Goal: Information Seeking & Learning: Learn about a topic

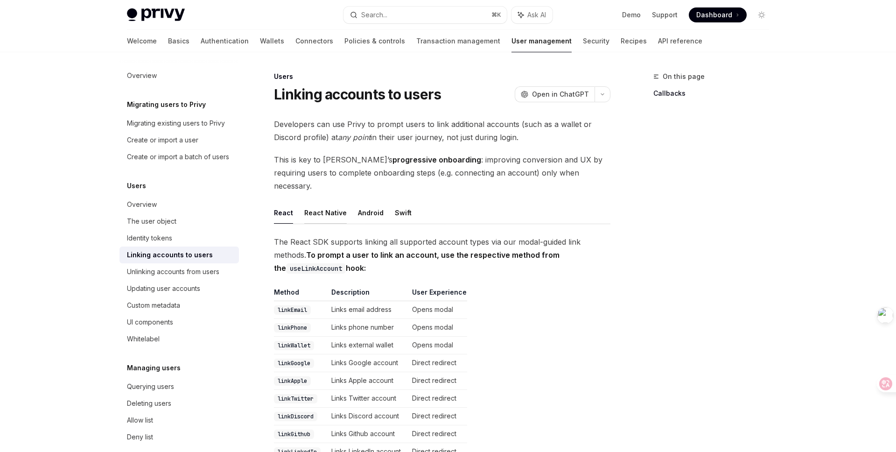
click at [321, 202] on button "React Native" at bounding box center [325, 213] width 42 height 22
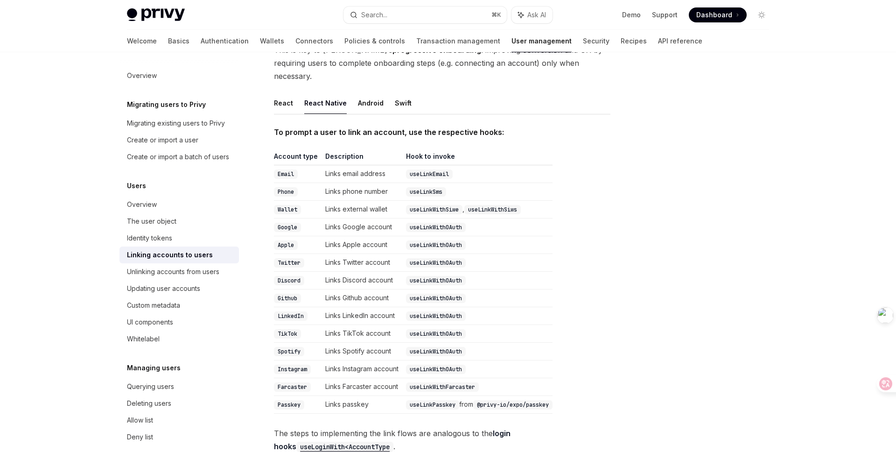
scroll to position [111, 0]
click at [439, 168] on code "useLinkEmail" at bounding box center [429, 172] width 47 height 9
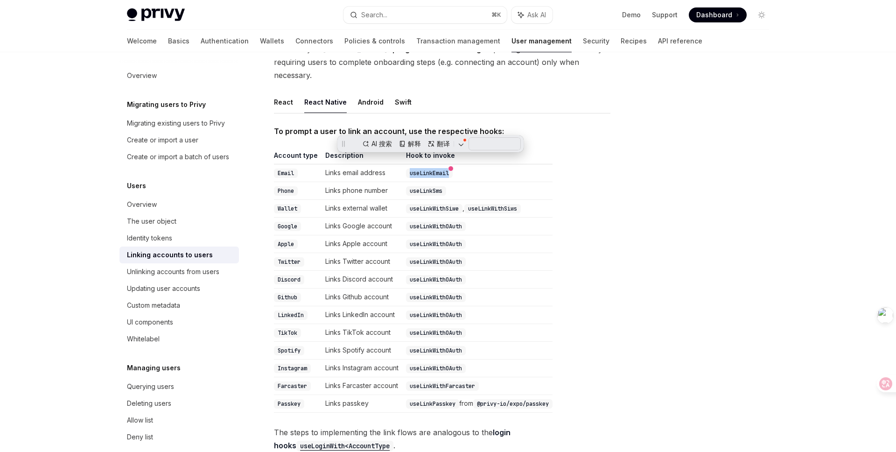
click at [510, 217] on td "useLinkWithOAuth" at bounding box center [477, 226] width 150 height 18
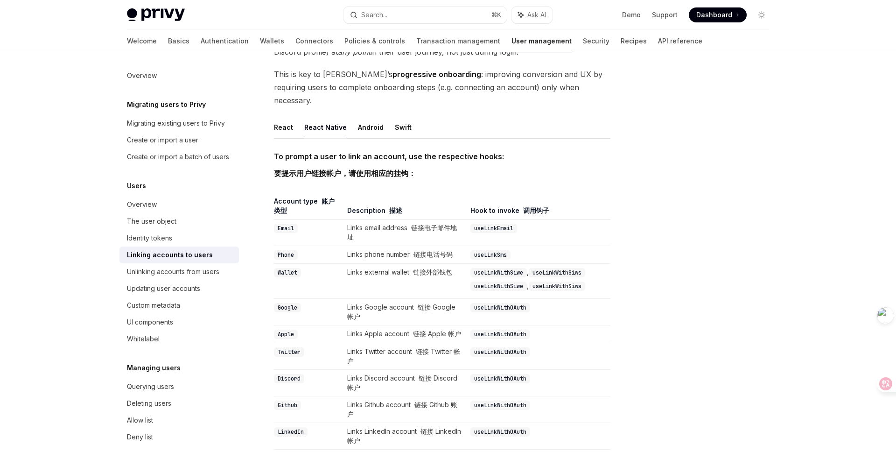
scroll to position [0, 0]
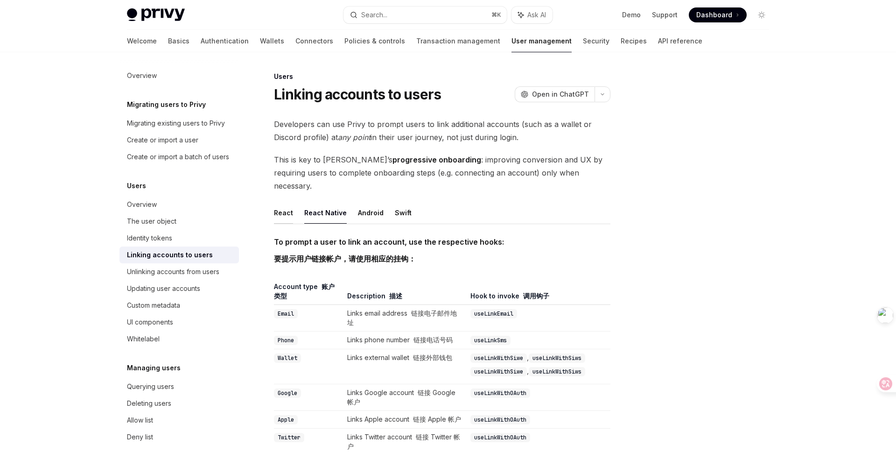
click at [274, 202] on button "React" at bounding box center [283, 213] width 19 height 22
type textarea "*"
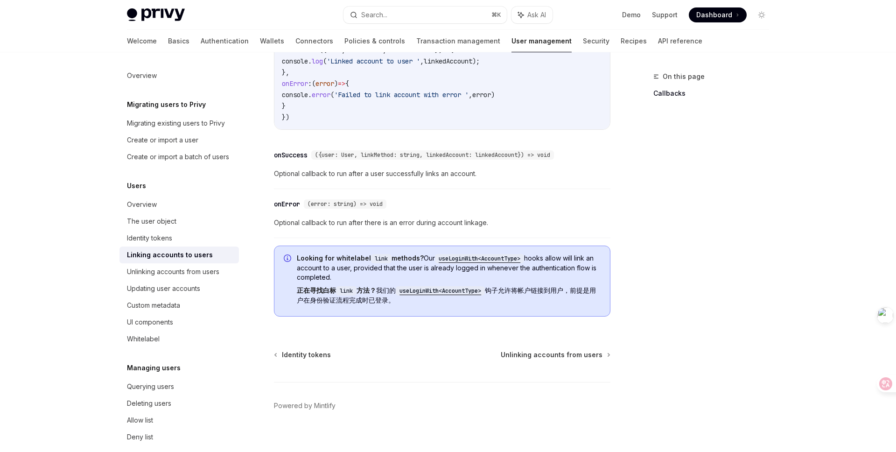
scroll to position [1087, 0]
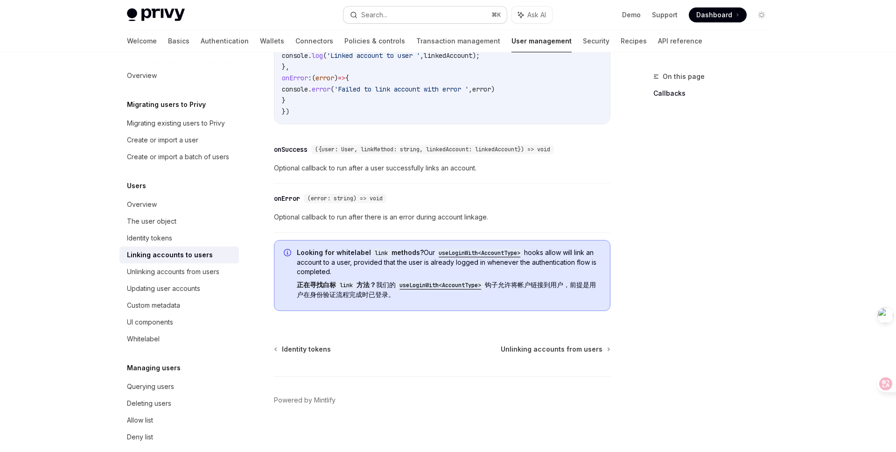
click at [403, 12] on button "Search... ⌘ K" at bounding box center [424, 15] width 163 height 17
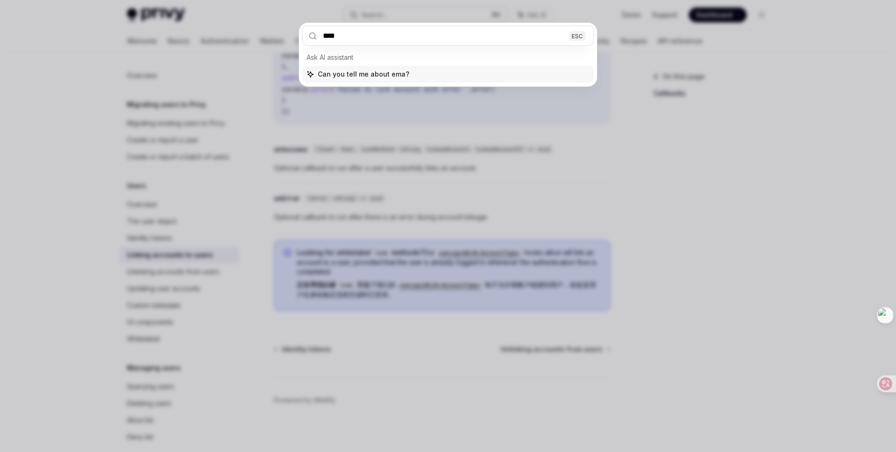
type input "*****"
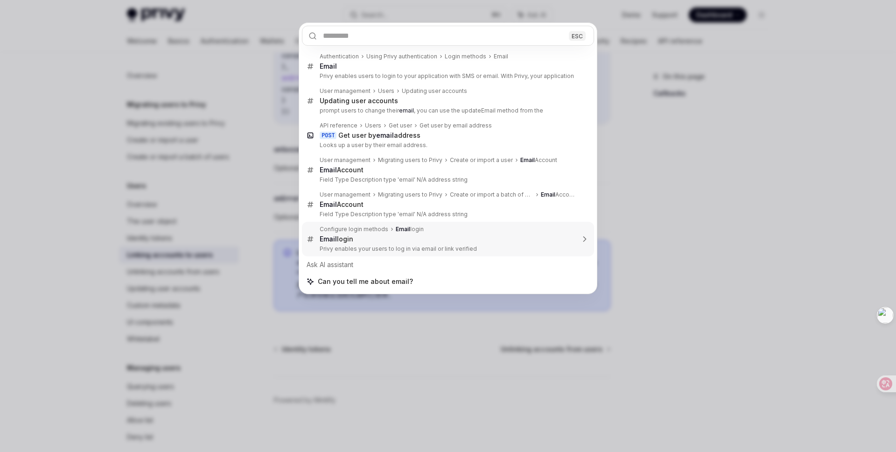
type textarea "*"
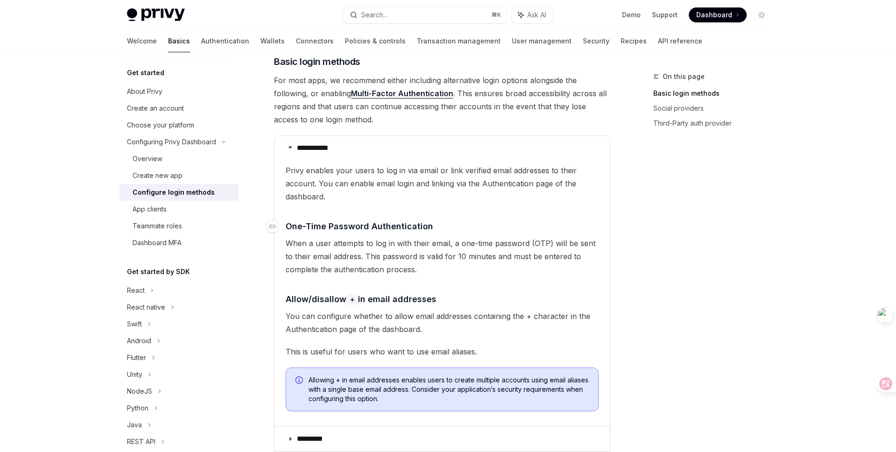
scroll to position [124, 0]
click at [432, 13] on button "Search... ⌘ K" at bounding box center [424, 15] width 163 height 17
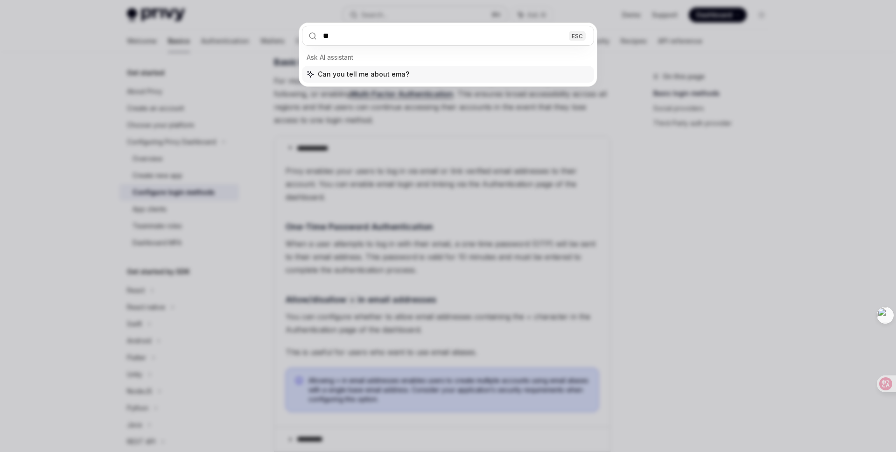
type input "*"
type input "**********"
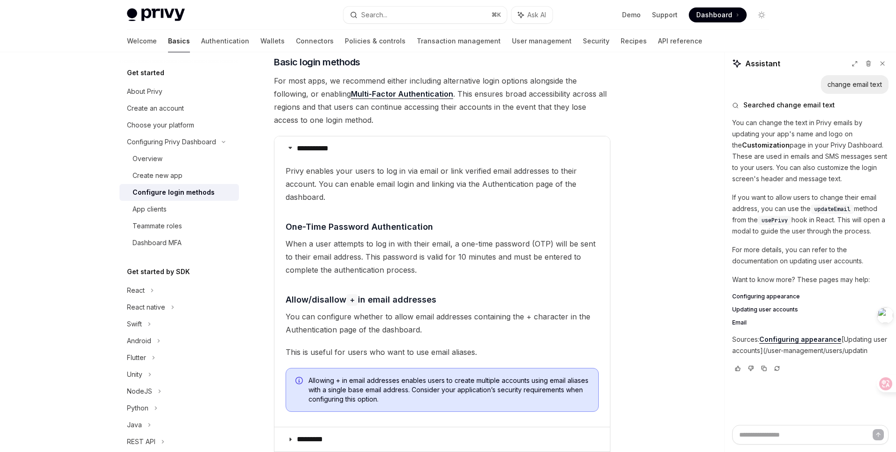
type textarea "*"
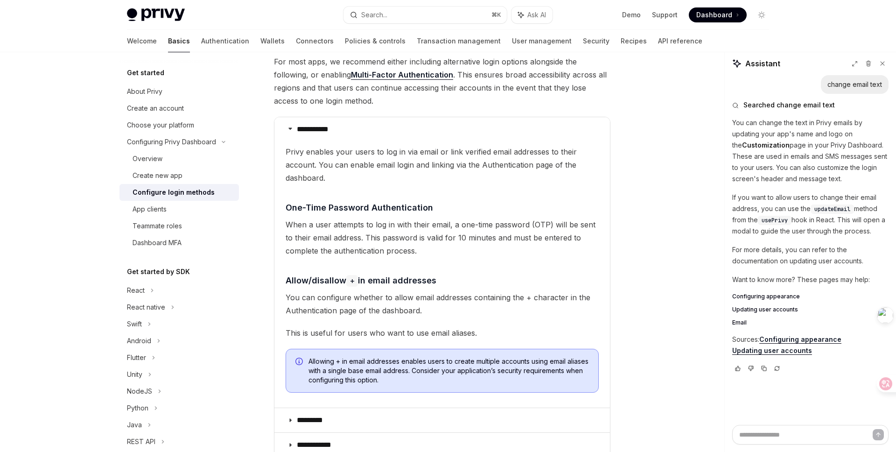
scroll to position [142, 0]
click at [412, 13] on button "Search... ⌘ K" at bounding box center [424, 15] width 163 height 17
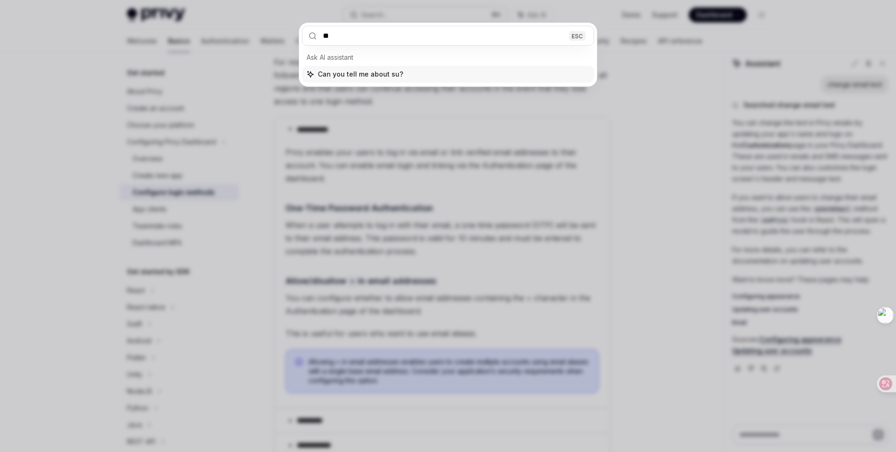
type input "*"
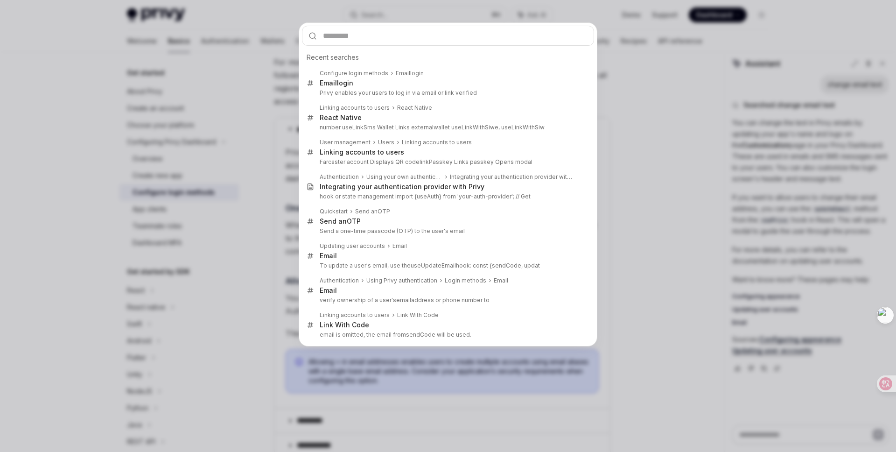
click at [707, 147] on div "Recent searches Configure login methods Email login Email login Privy enables y…" at bounding box center [448, 226] width 896 height 452
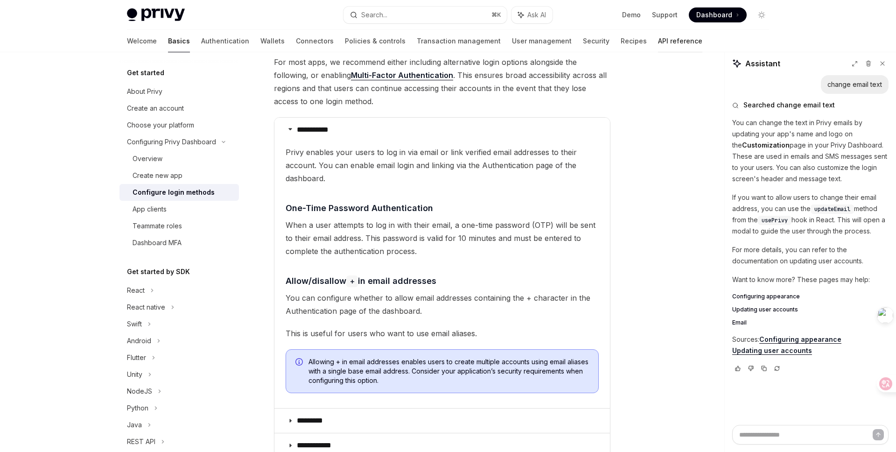
click at [658, 35] on link "API reference" at bounding box center [680, 41] width 44 height 22
type textarea "*"
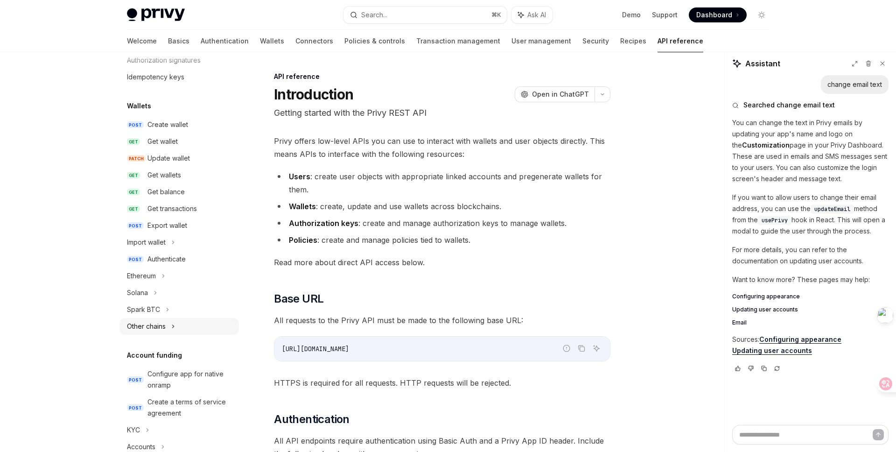
scroll to position [62, 0]
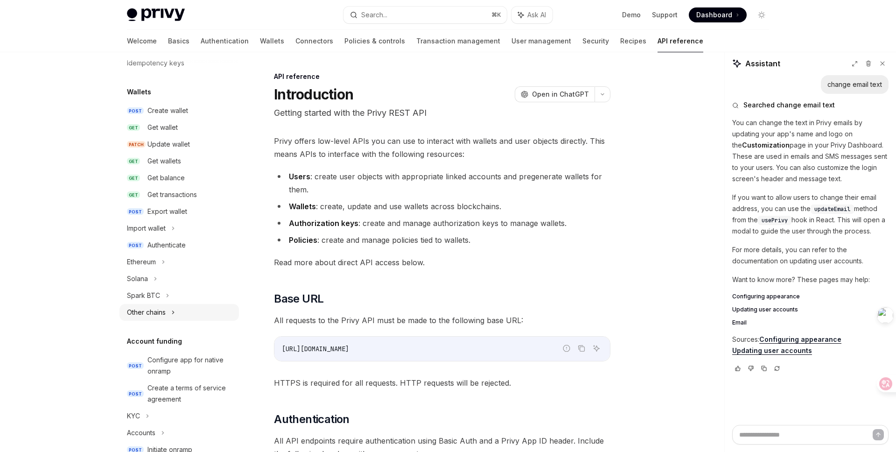
click at [169, 309] on div "Other chains" at bounding box center [178, 312] width 119 height 17
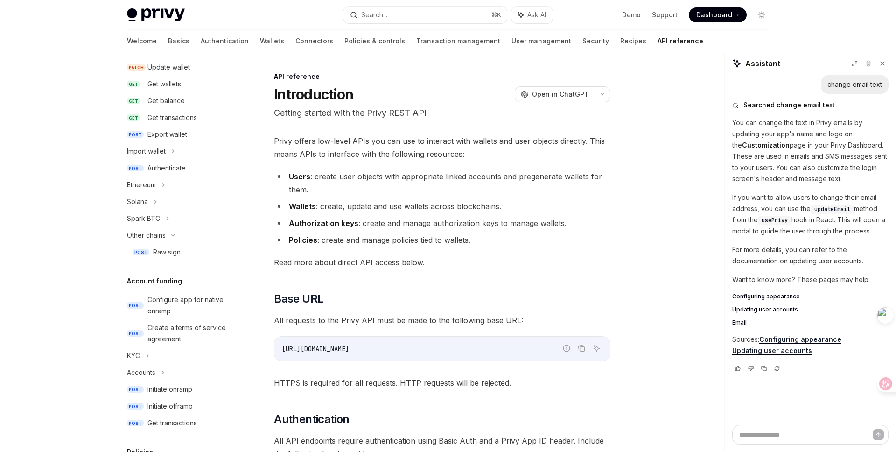
scroll to position [140, 0]
click at [183, 251] on div "Raw sign" at bounding box center [193, 250] width 80 height 11
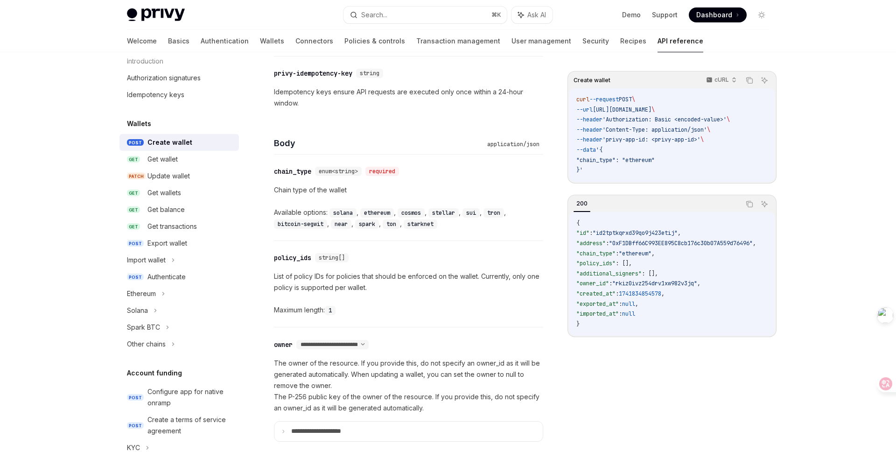
scroll to position [308, 0]
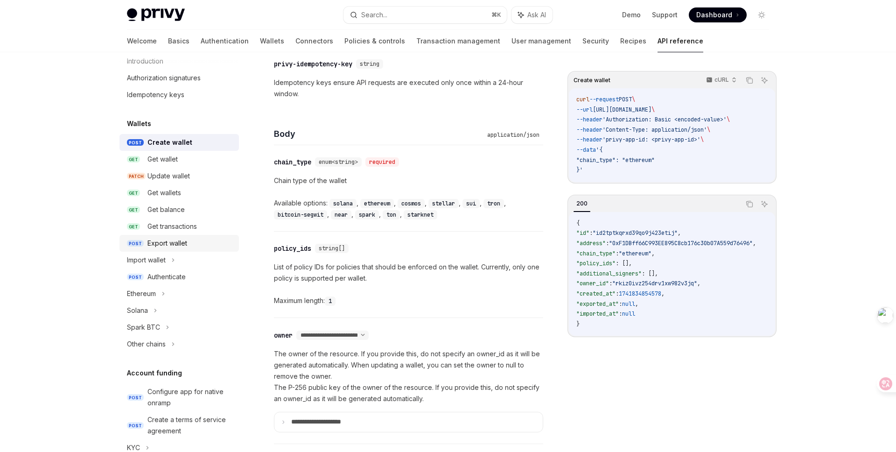
click at [196, 246] on div "Export wallet" at bounding box center [190, 242] width 86 height 11
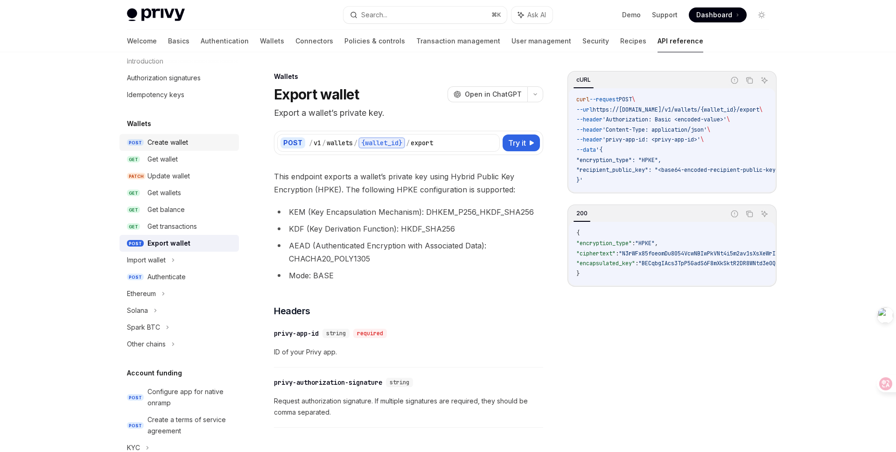
click at [159, 144] on div "Create wallet" at bounding box center [167, 142] width 41 height 11
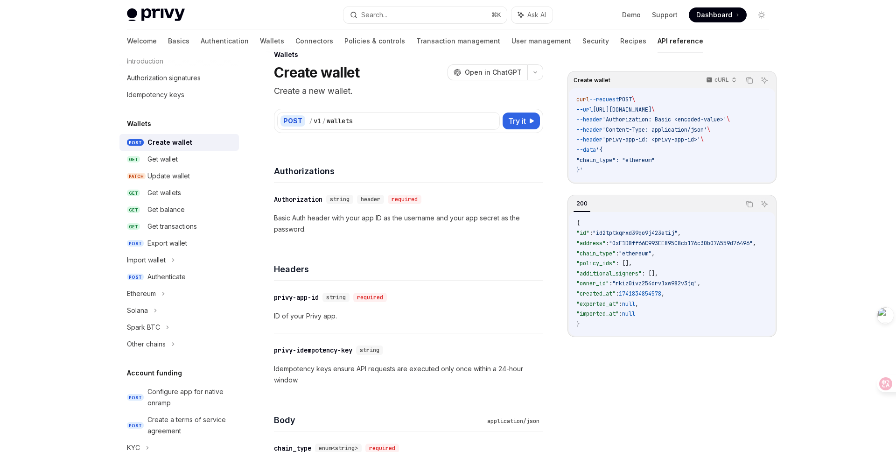
scroll to position [24, 0]
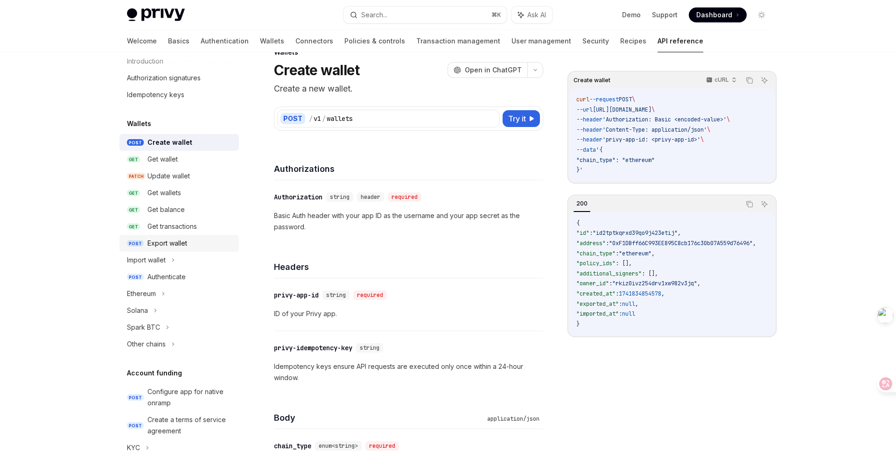
click at [170, 245] on div "Export wallet" at bounding box center [167, 242] width 40 height 11
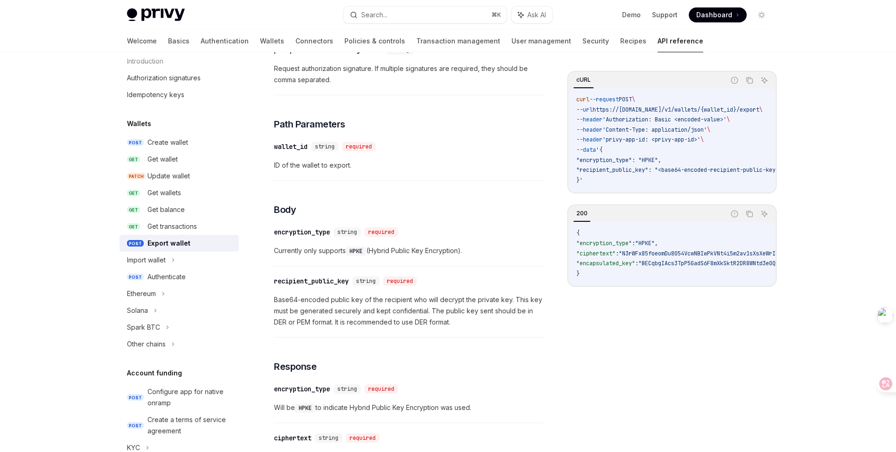
scroll to position [333, 0]
click at [162, 138] on div "Create wallet" at bounding box center [167, 142] width 41 height 11
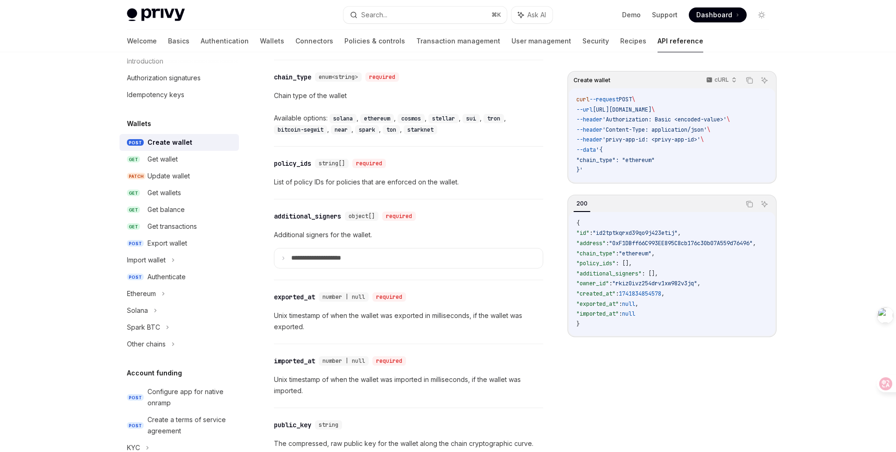
scroll to position [1063, 0]
click at [172, 259] on div "Import wallet" at bounding box center [178, 259] width 119 height 17
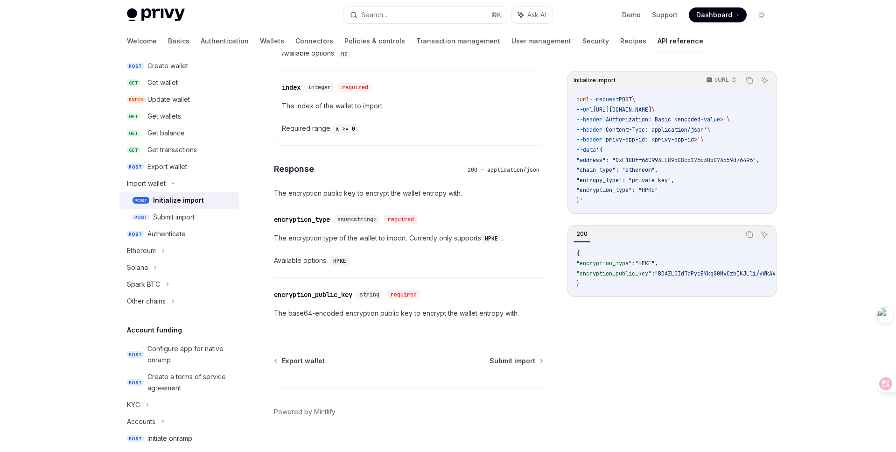
scroll to position [722, 0]
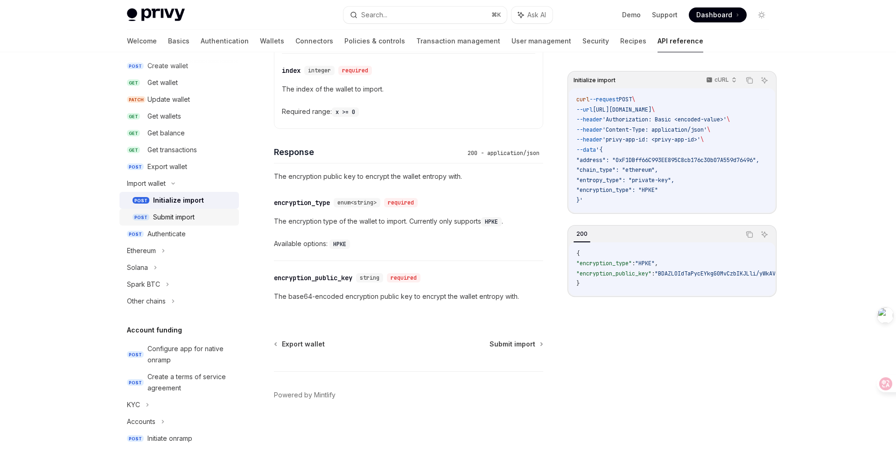
click at [171, 221] on div "Submit import" at bounding box center [174, 216] width 42 height 11
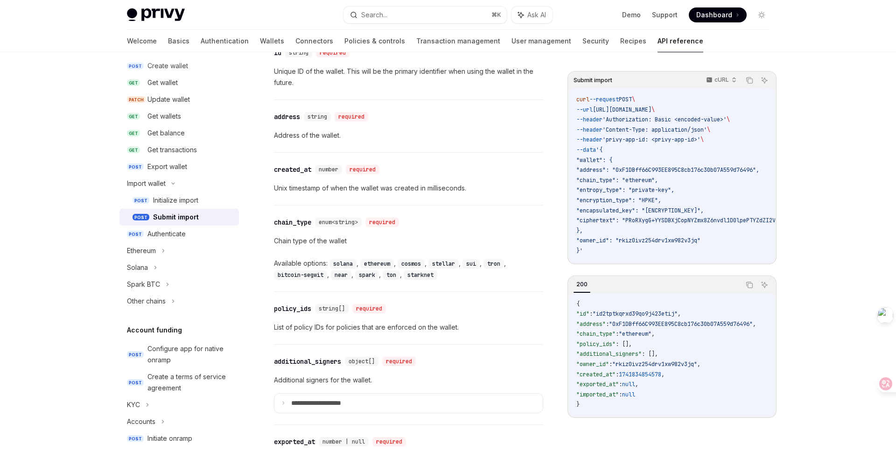
scroll to position [787, 0]
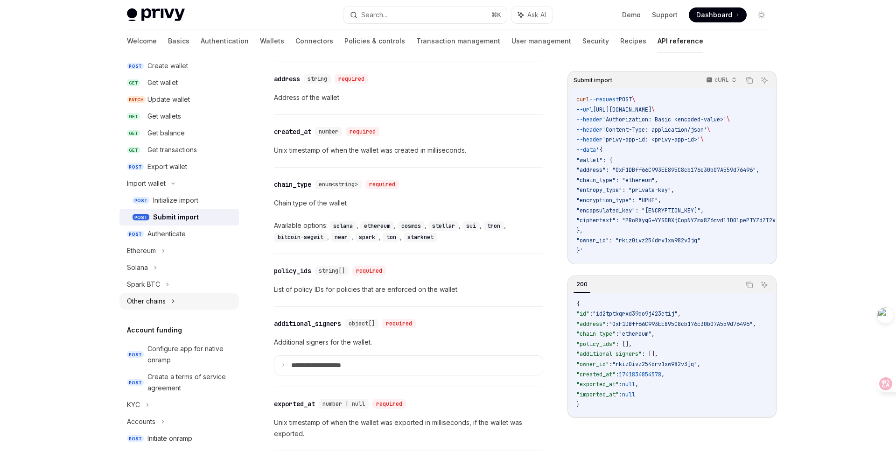
click at [173, 298] on icon at bounding box center [173, 300] width 4 height 11
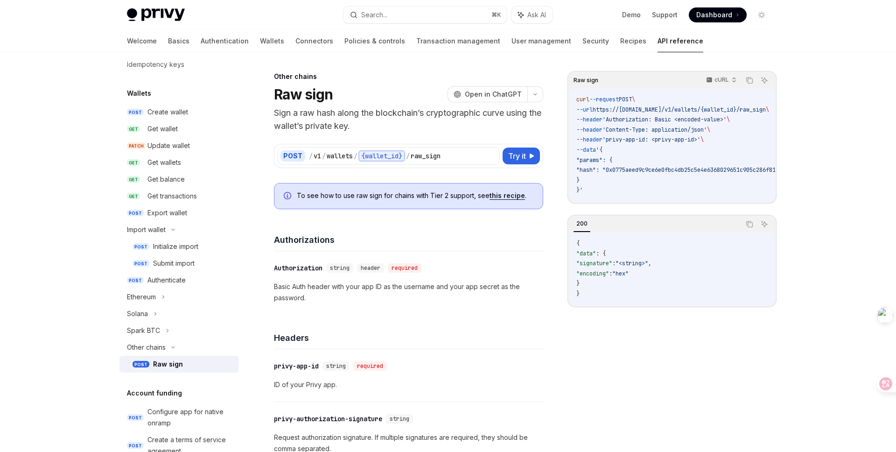
scroll to position [79, 0]
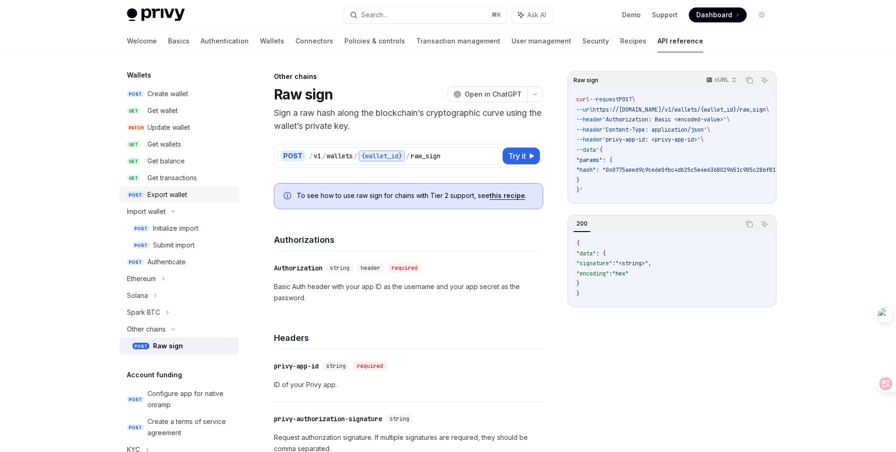
click at [168, 193] on div "Export wallet" at bounding box center [167, 194] width 40 height 11
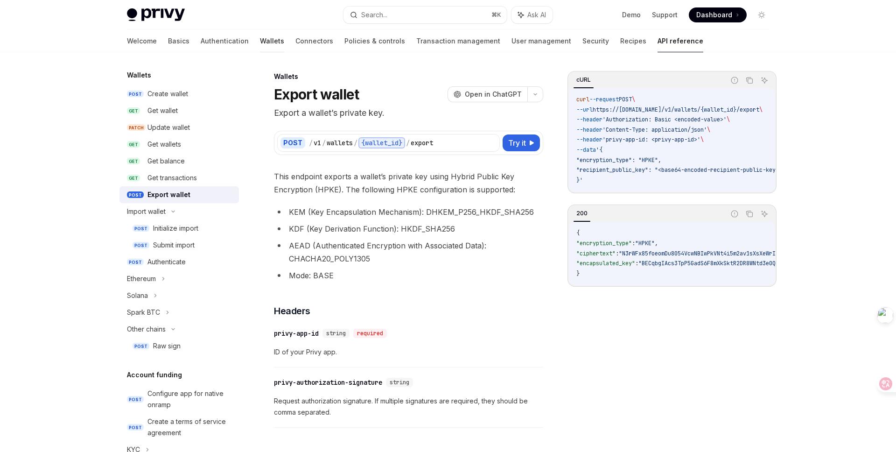
click at [260, 42] on link "Wallets" at bounding box center [272, 41] width 24 height 22
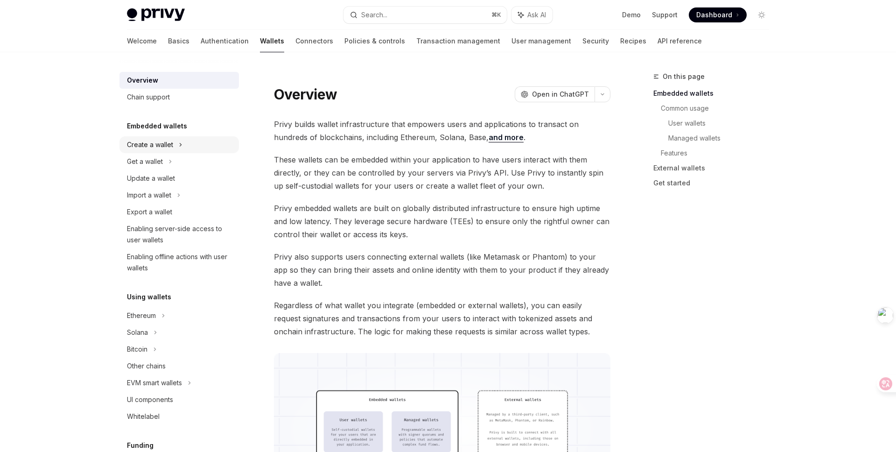
click at [179, 141] on icon at bounding box center [181, 144] width 4 height 11
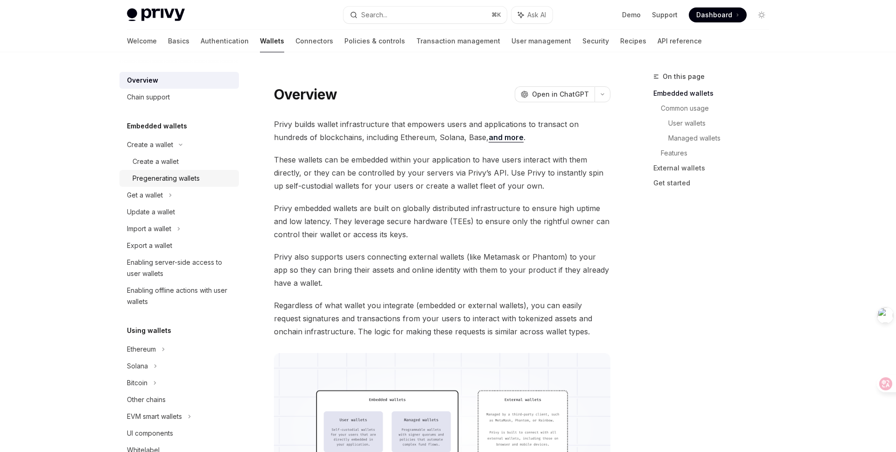
click at [197, 177] on div "Pregenerating wallets" at bounding box center [166, 178] width 67 height 11
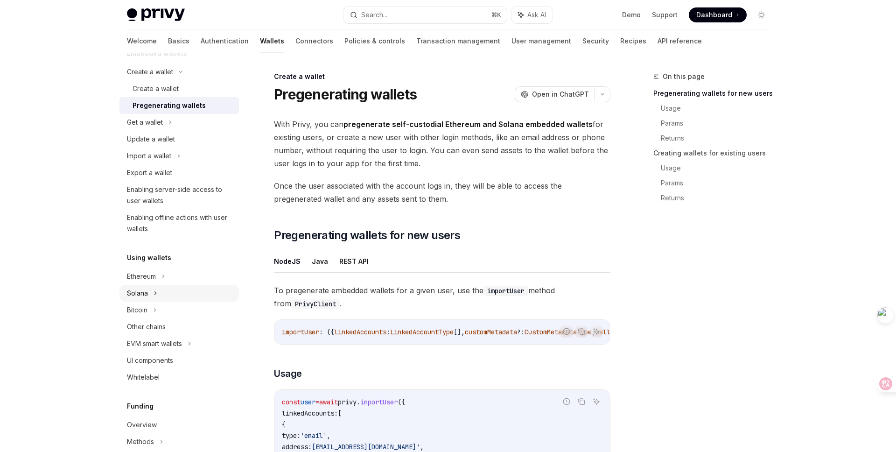
scroll to position [85, 0]
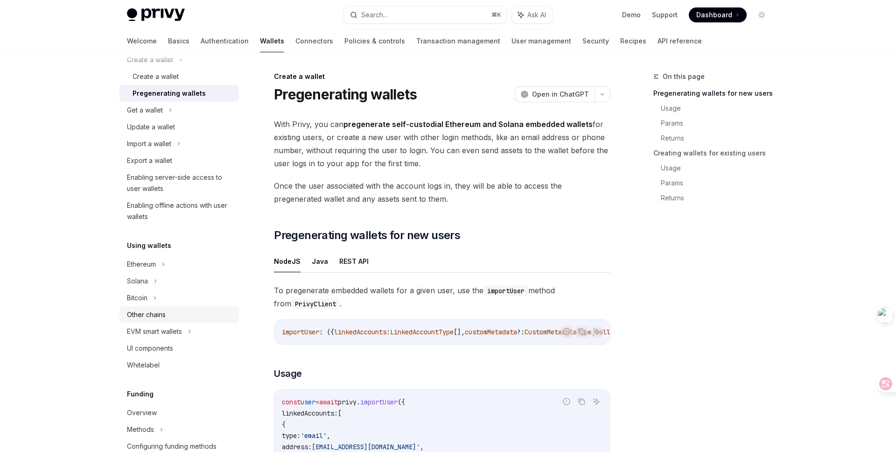
click at [159, 313] on div "Other chains" at bounding box center [146, 314] width 39 height 11
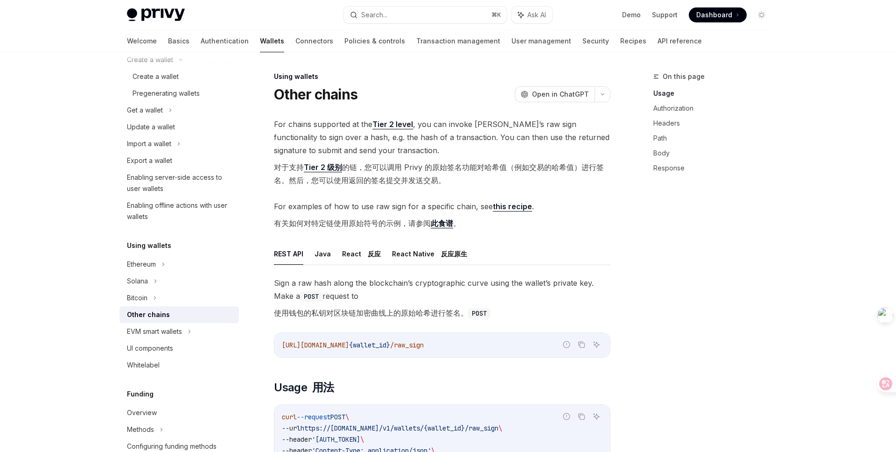
click at [394, 124] on link "Tier 2 level" at bounding box center [392, 124] width 41 height 10
click at [695, 260] on div "On this page Usage Authorization Headers Path Body Response" at bounding box center [706, 261] width 142 height 381
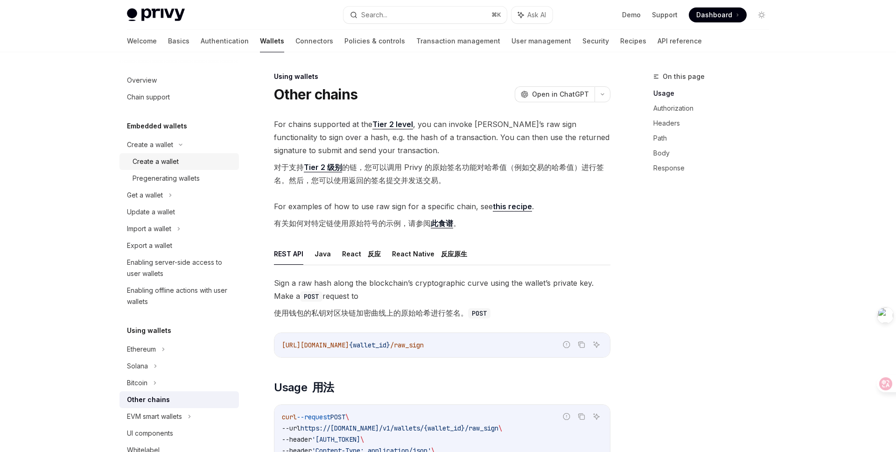
click at [186, 168] on link "Create a wallet" at bounding box center [178, 161] width 119 height 17
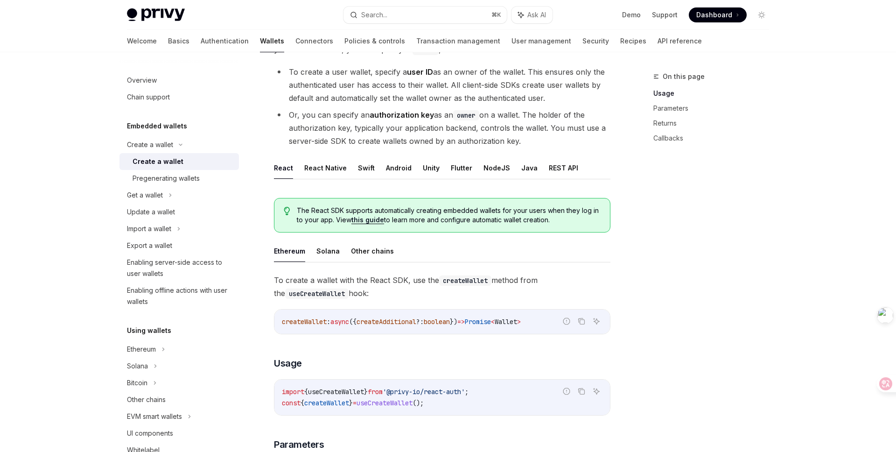
scroll to position [89, 0]
click at [362, 246] on button "Other chains" at bounding box center [372, 250] width 43 height 22
type textarea "*"
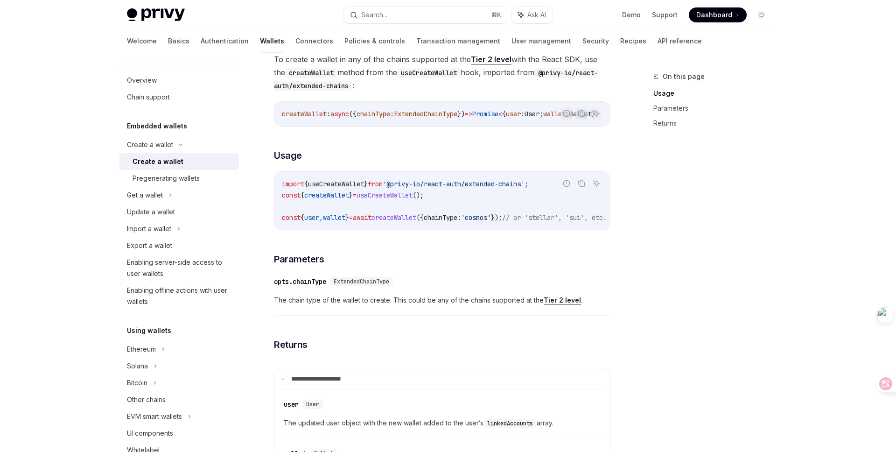
scroll to position [308, 0]
click at [554, 305] on link "Tier 2 level" at bounding box center [562, 300] width 37 height 8
click at [669, 207] on div "On this page Usage Parameters Returns" at bounding box center [706, 261] width 142 height 381
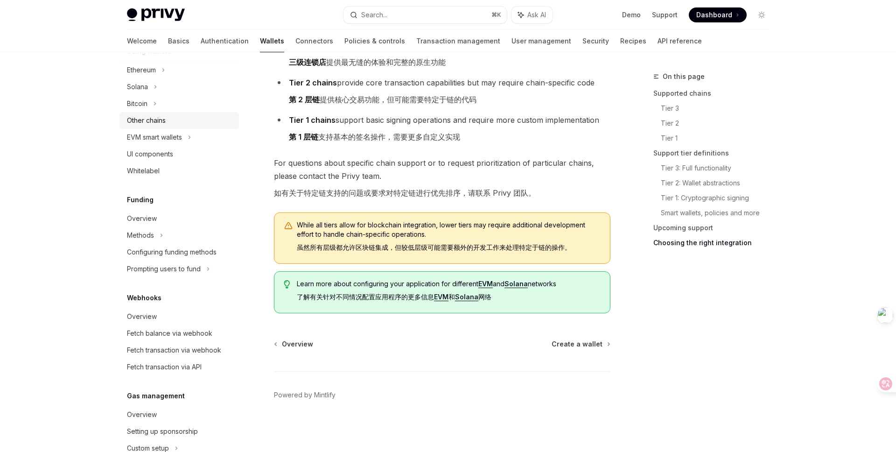
scroll to position [248, 0]
click at [693, 349] on div "On this page Supported chains Tier 3 Tier 2 Tier 1 Support tier definitions Tie…" at bounding box center [706, 261] width 142 height 381
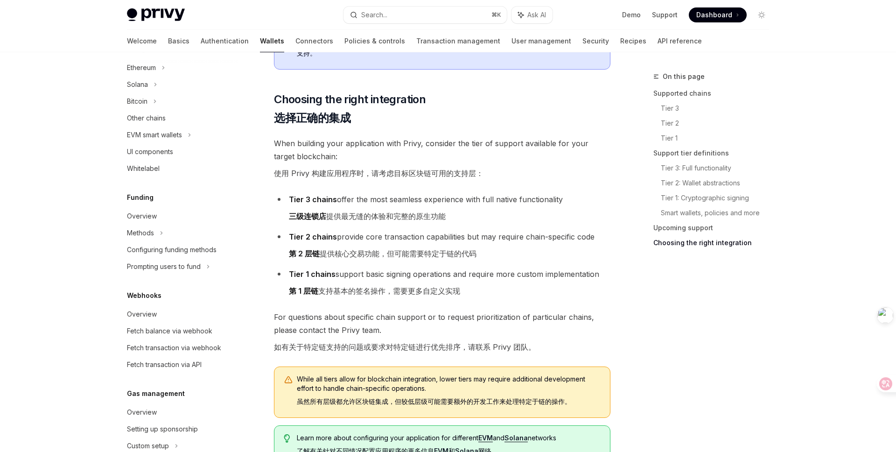
scroll to position [1613, 0]
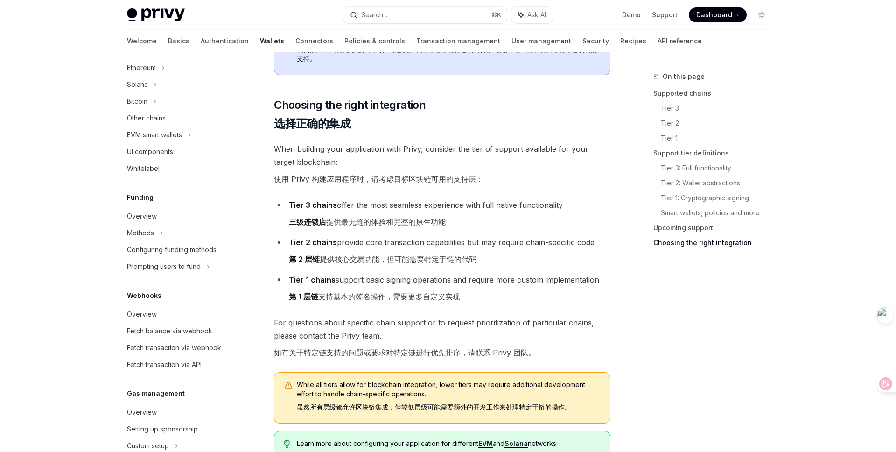
click at [418, 242] on li "Tier 2 chains provide core transaction capabilities but may require chain-speci…" at bounding box center [442, 253] width 336 height 34
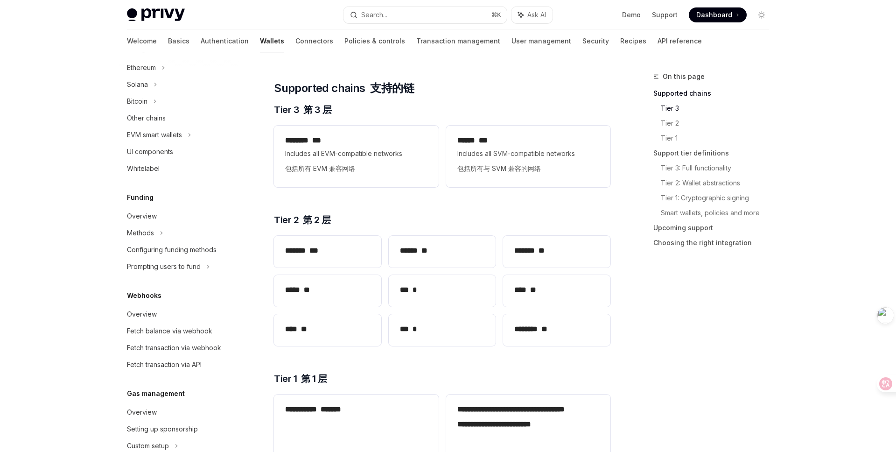
scroll to position [132, 0]
click at [457, 306] on div "*** *" at bounding box center [442, 291] width 107 height 32
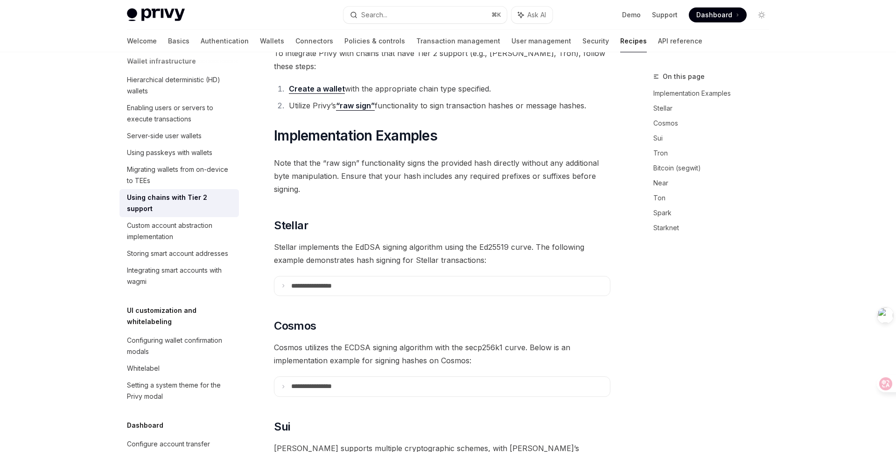
type textarea "*"
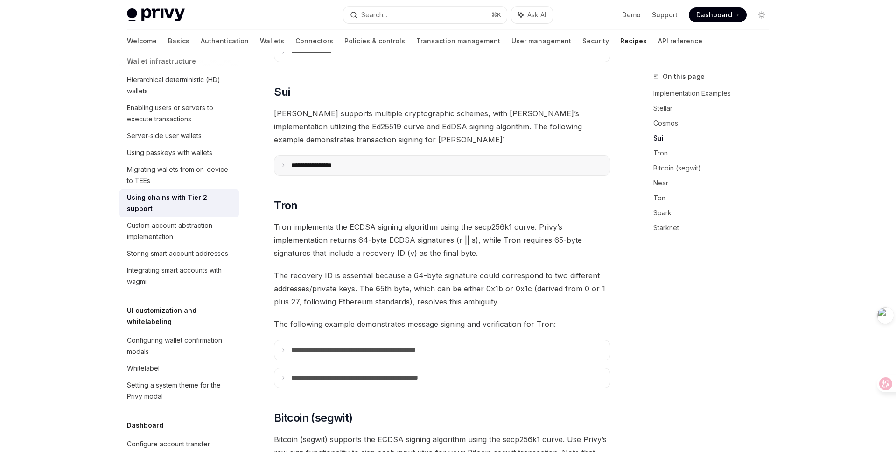
click at [362, 156] on summary "**********" at bounding box center [441, 166] width 335 height 20
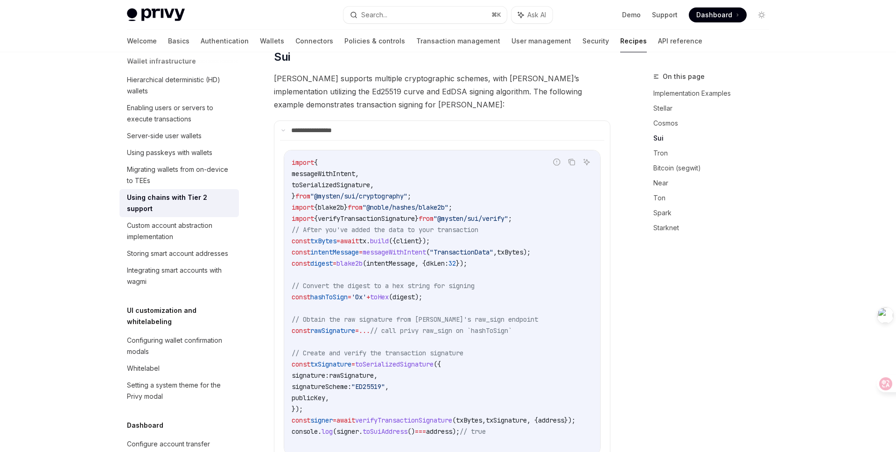
scroll to position [506, 0]
